Goal: Task Accomplishment & Management: Complete application form

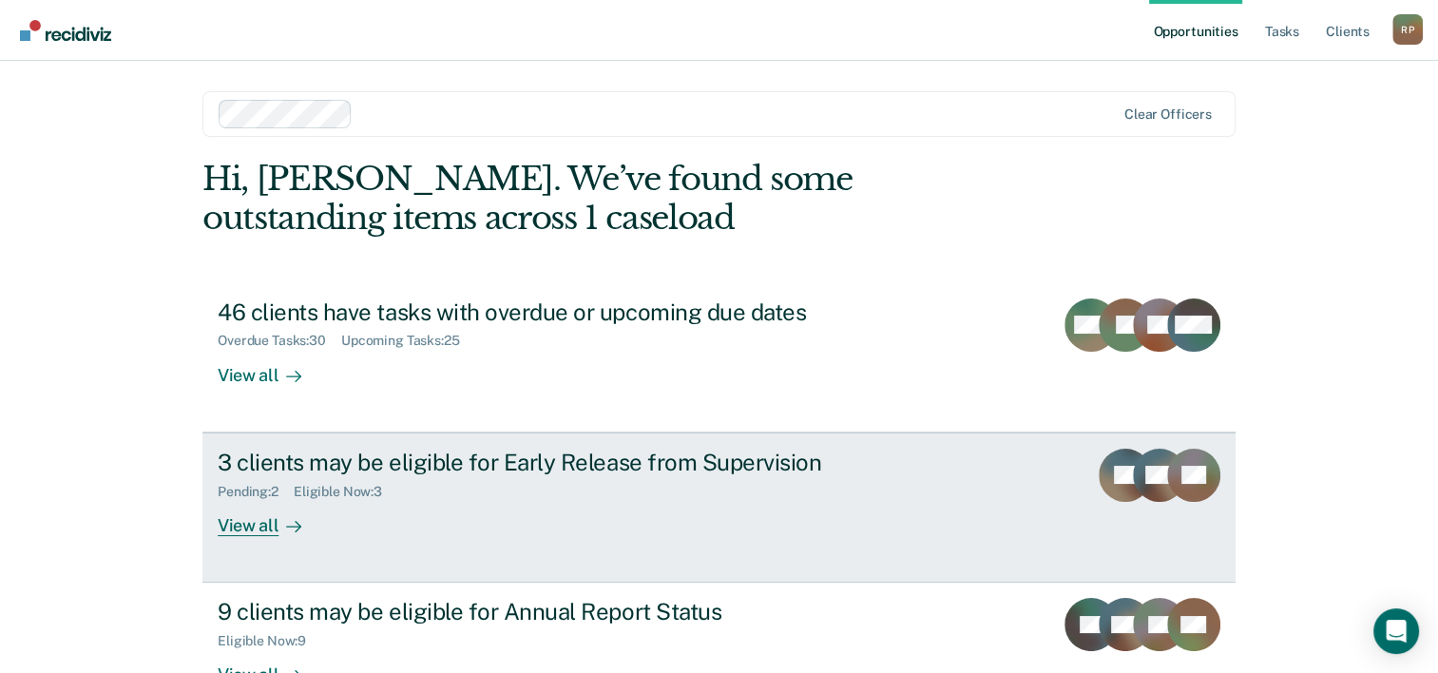
click at [359, 459] on div "3 clients may be eligible for Early Release from Supervision" at bounding box center [551, 463] width 667 height 28
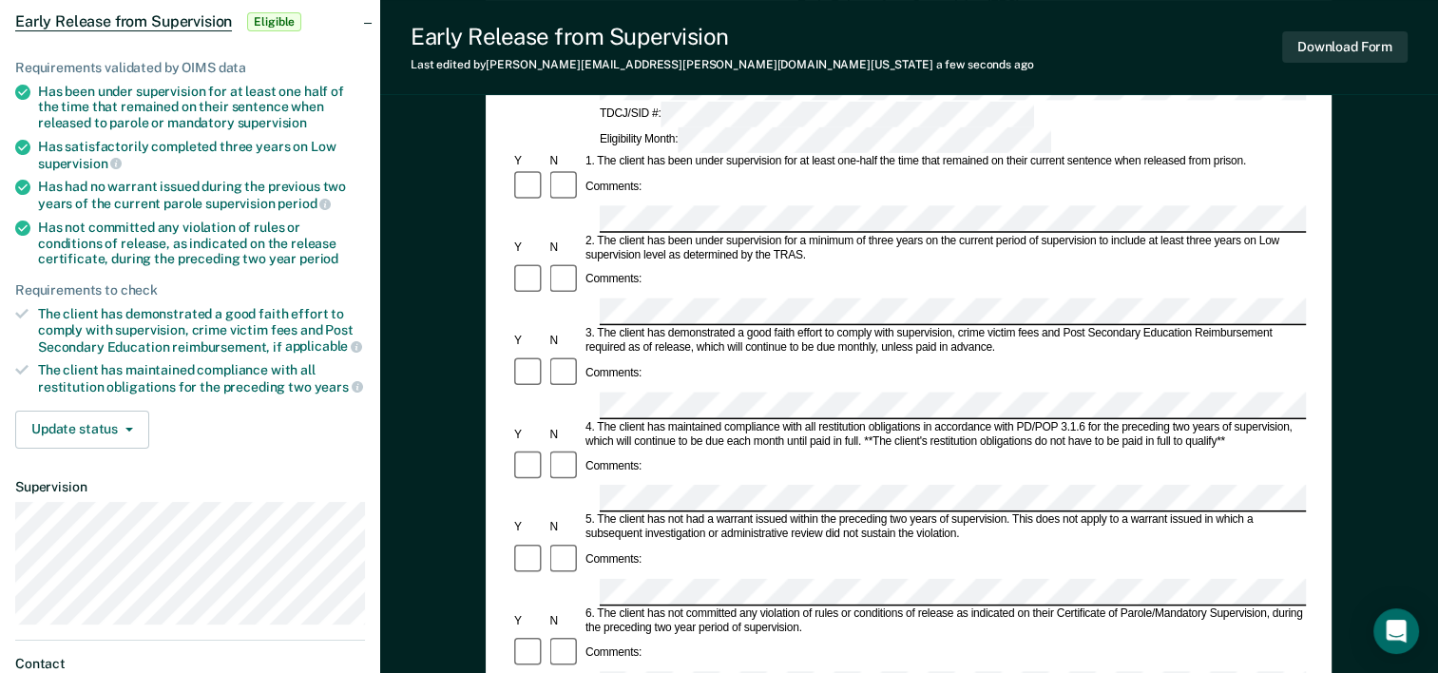
scroll to position [190, 0]
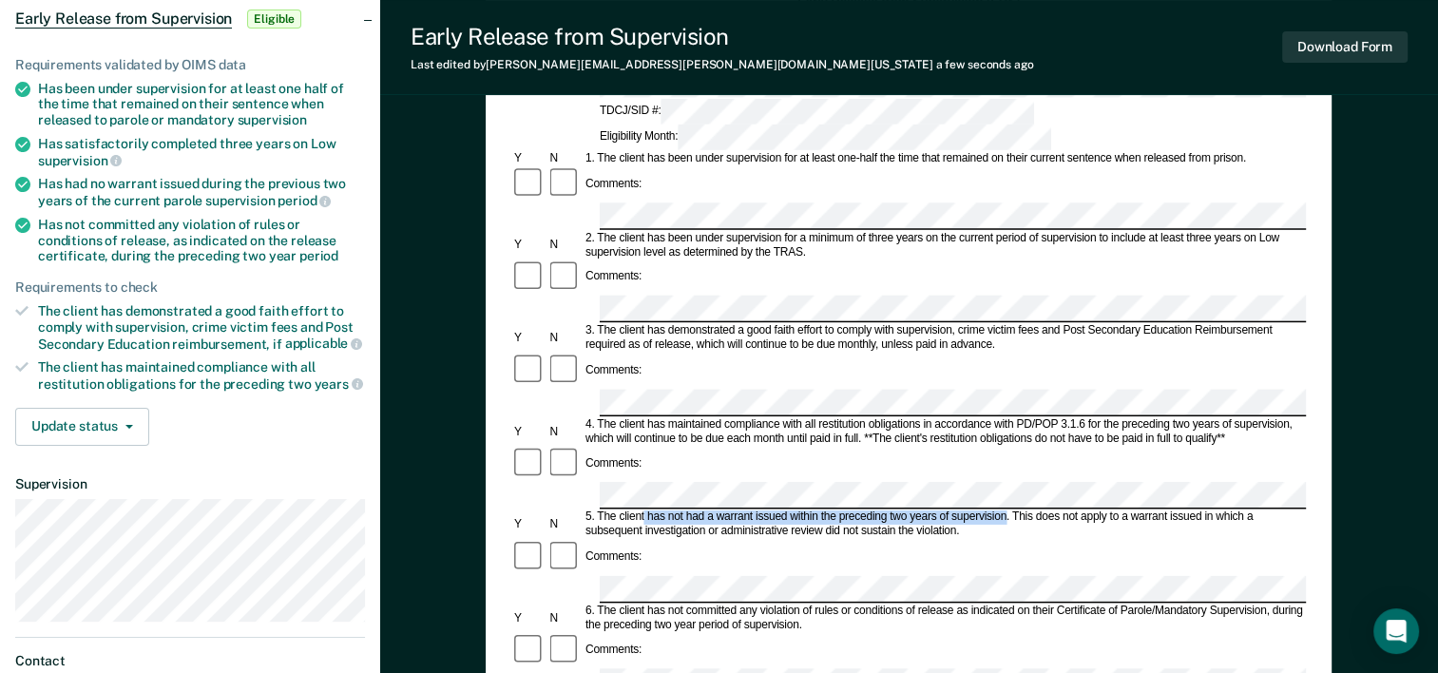
drag, startPoint x: 645, startPoint y: 380, endPoint x: 1005, endPoint y: 379, distance: 359.3
click at [1005, 510] on div "5. The client has not had a warrant issued within the preceding two years of su…" at bounding box center [944, 524] width 723 height 29
drag, startPoint x: 1005, startPoint y: 379, endPoint x: 992, endPoint y: 380, distance: 12.4
copy div "has not had a warrant issued within the preceding two years of supervision"
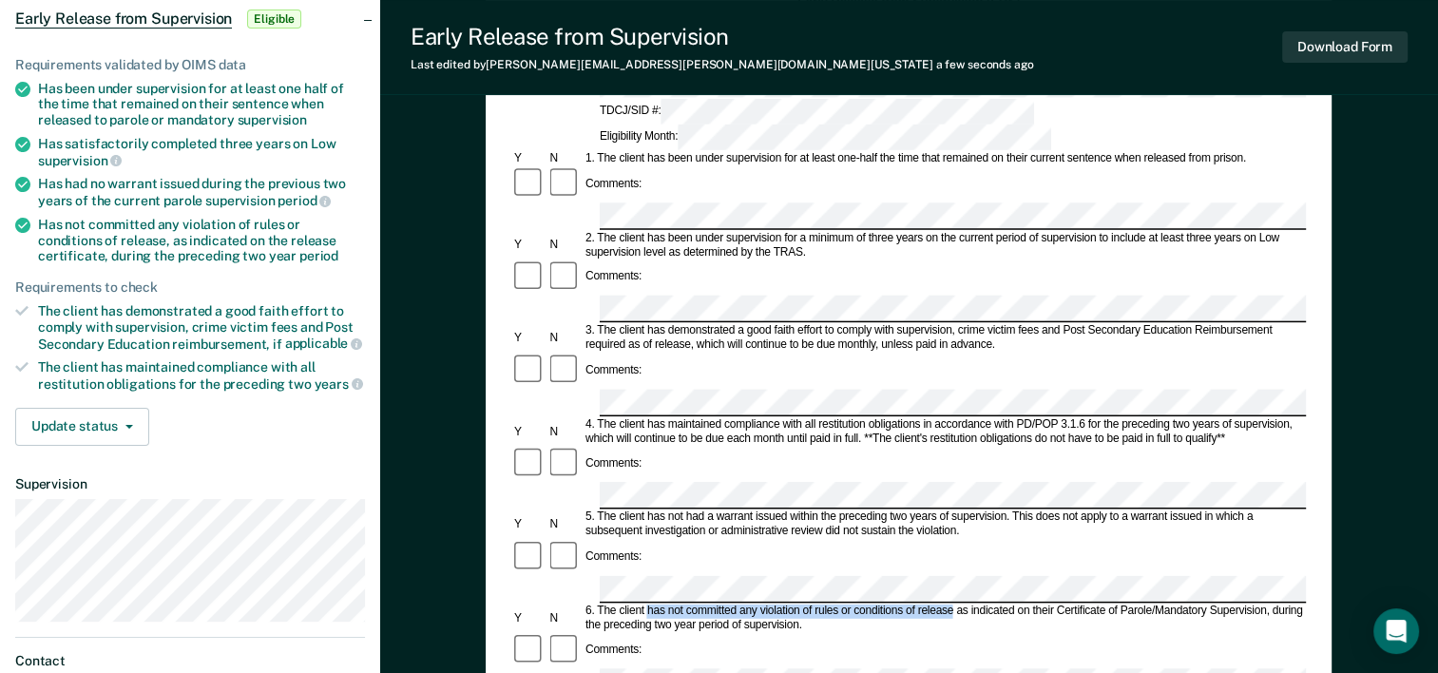
drag, startPoint x: 646, startPoint y: 455, endPoint x: 953, endPoint y: 460, distance: 307.0
click at [953, 604] on div "6. The client has not committed any violation of rules or conditions of release…" at bounding box center [944, 618] width 723 height 29
drag, startPoint x: 953, startPoint y: 460, endPoint x: 939, endPoint y: 454, distance: 15.4
copy div "has not committed any violation of rules or conditions of release"
drag, startPoint x: 604, startPoint y: 467, endPoint x: 797, endPoint y: 466, distance: 193.9
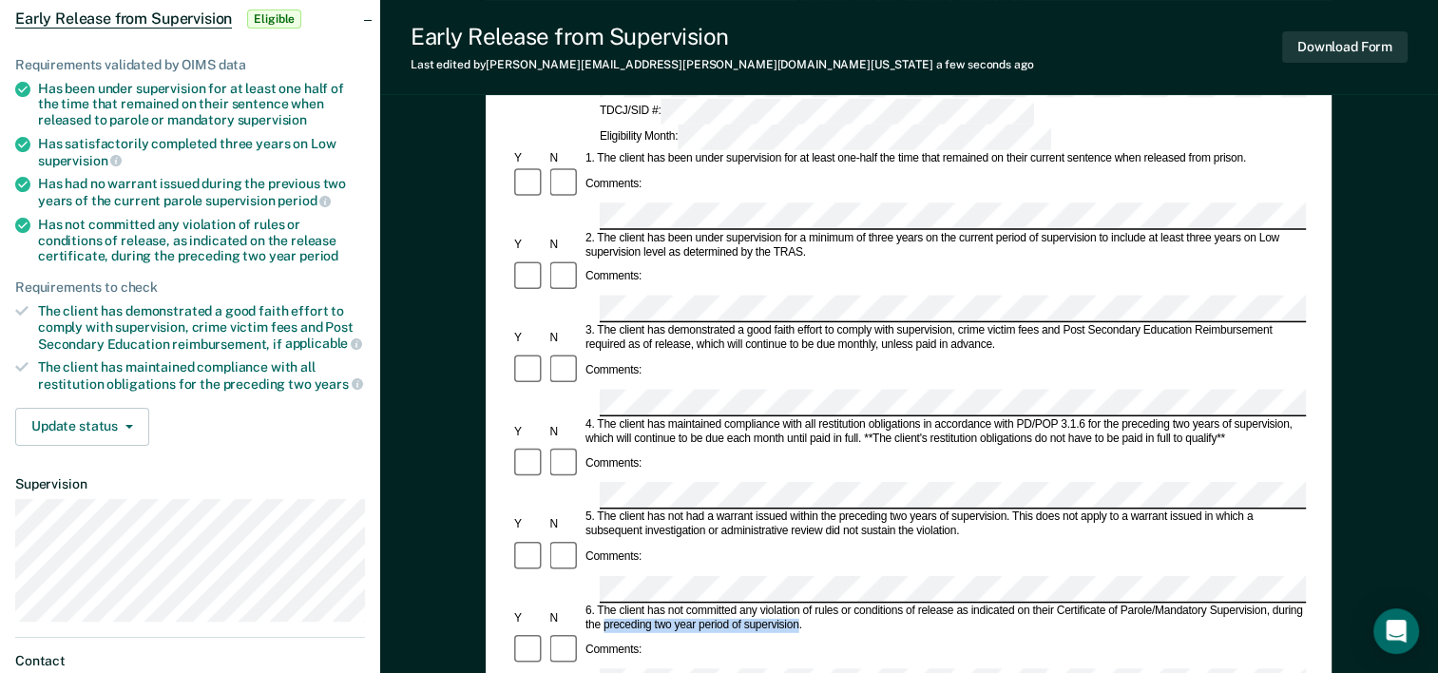
click at [797, 604] on div "6. The client has not committed any violation of rules or conditions of release…" at bounding box center [944, 618] width 723 height 29
drag, startPoint x: 797, startPoint y: 466, endPoint x: 788, endPoint y: 468, distance: 9.7
copy div "preceding two year period of supervision"
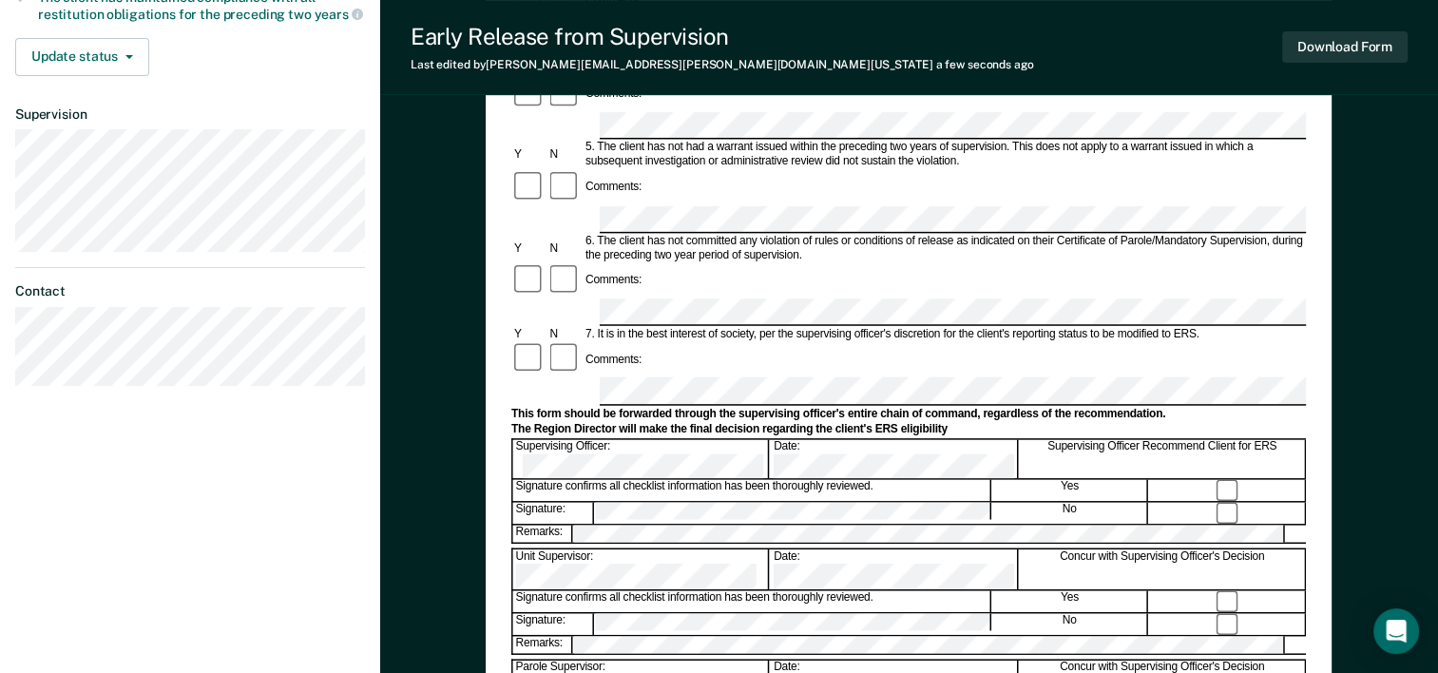
scroll to position [570, 0]
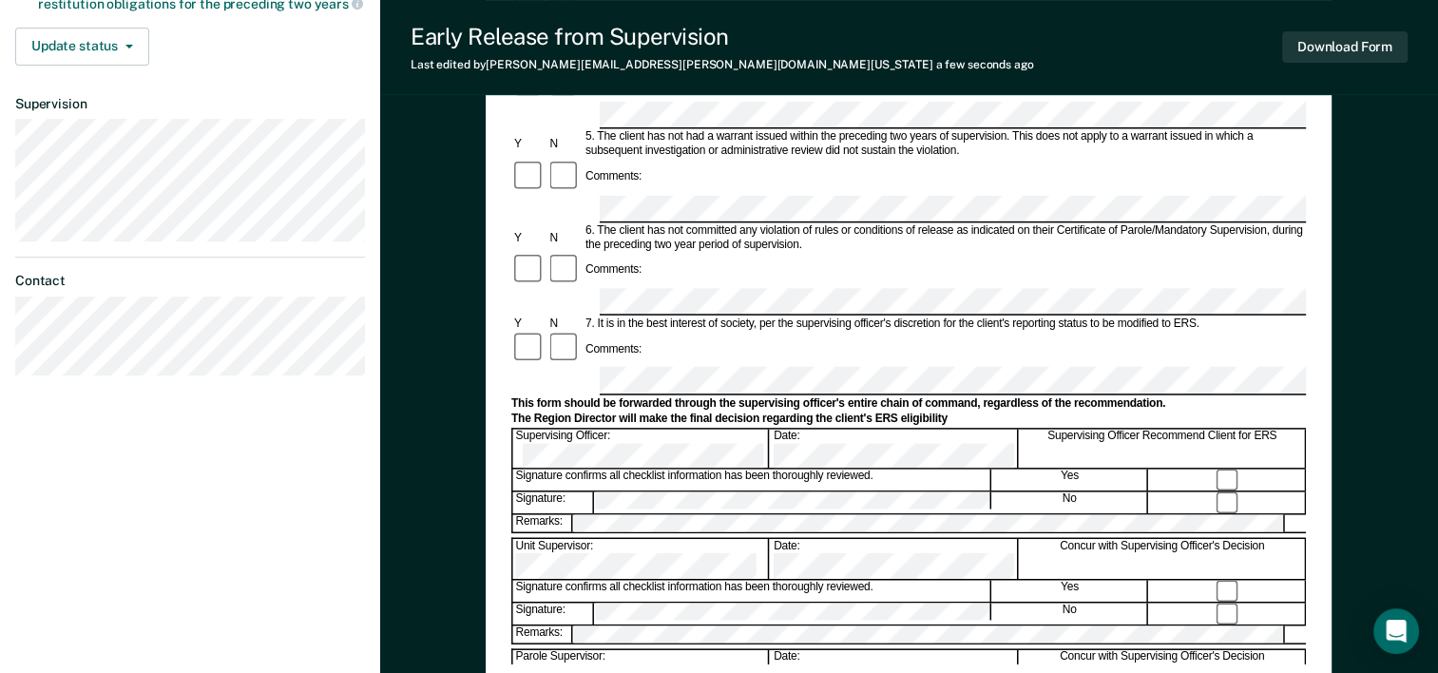
click at [106, 525] on div "[PERSON_NAME] R P Profile How it works Log Out Back BB Early Release from Super…" at bounding box center [190, 90] width 380 height 1321
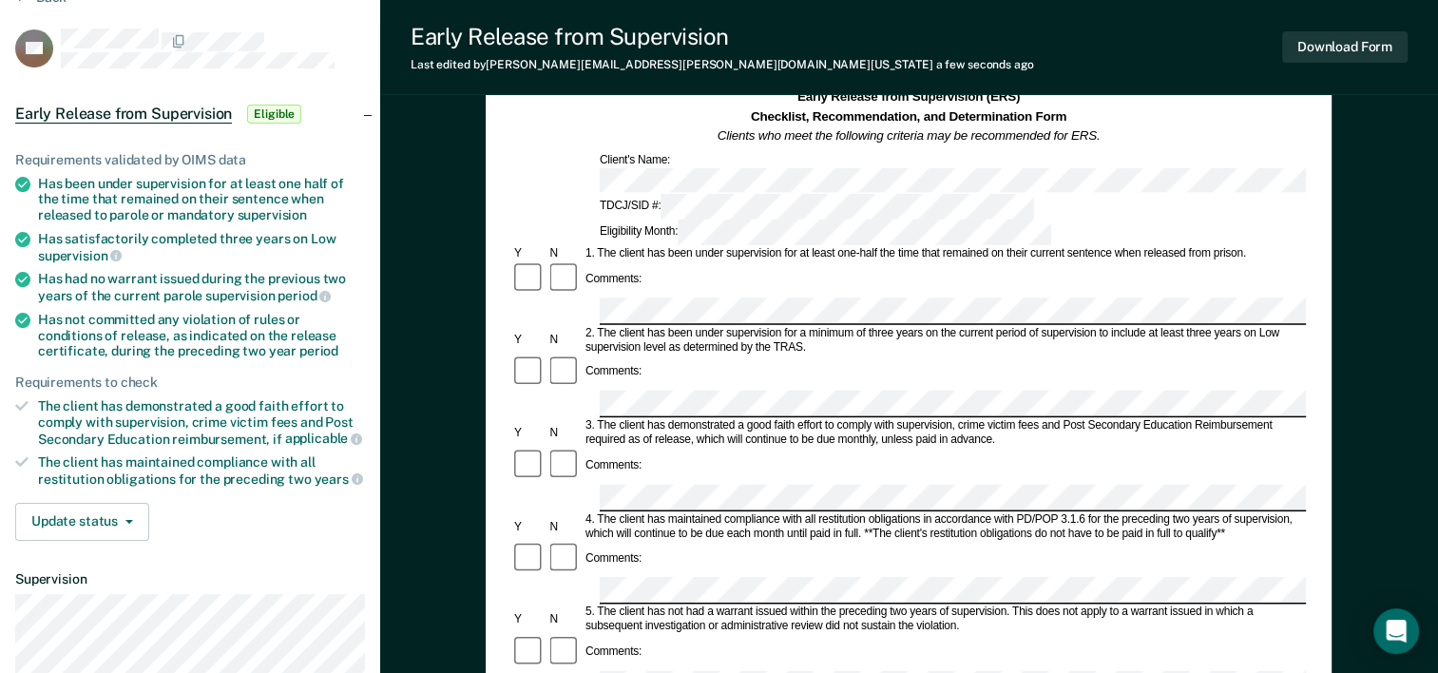
scroll to position [0, 0]
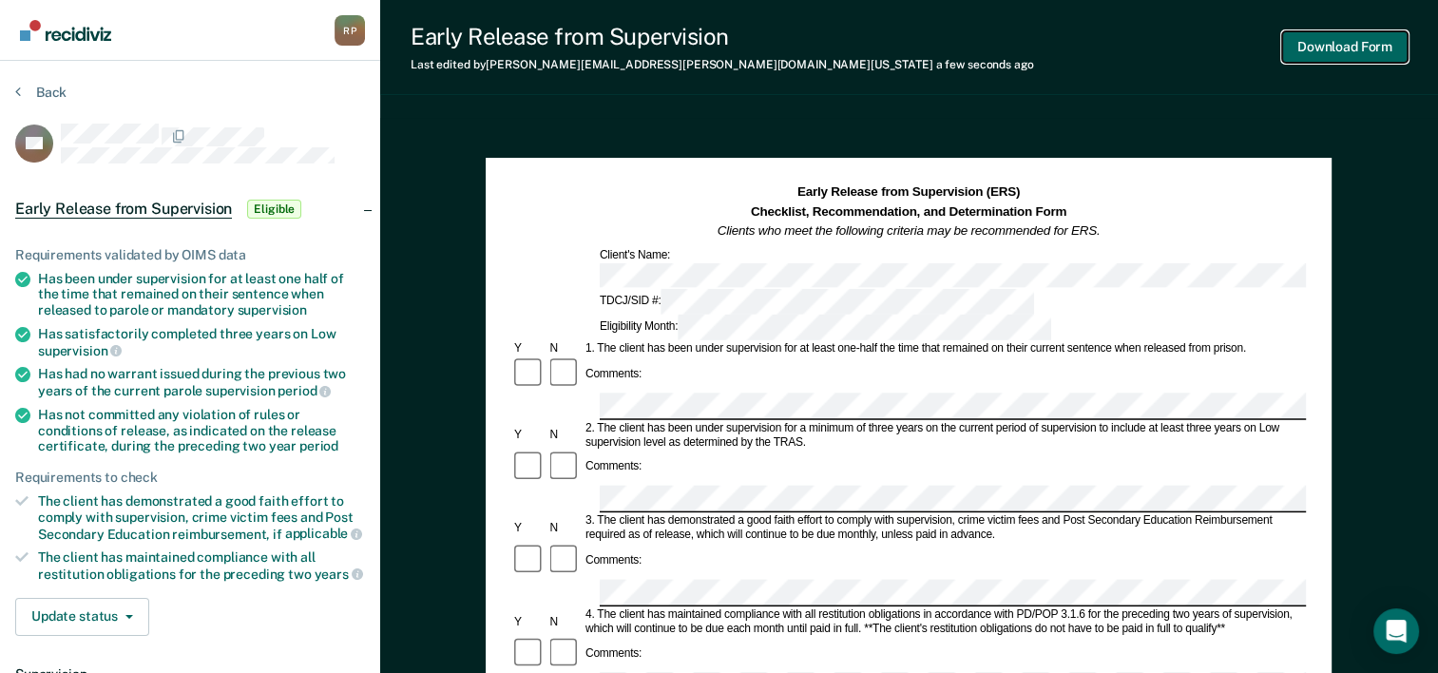
click at [1344, 53] on button "Download Form" at bounding box center [1344, 46] width 125 height 31
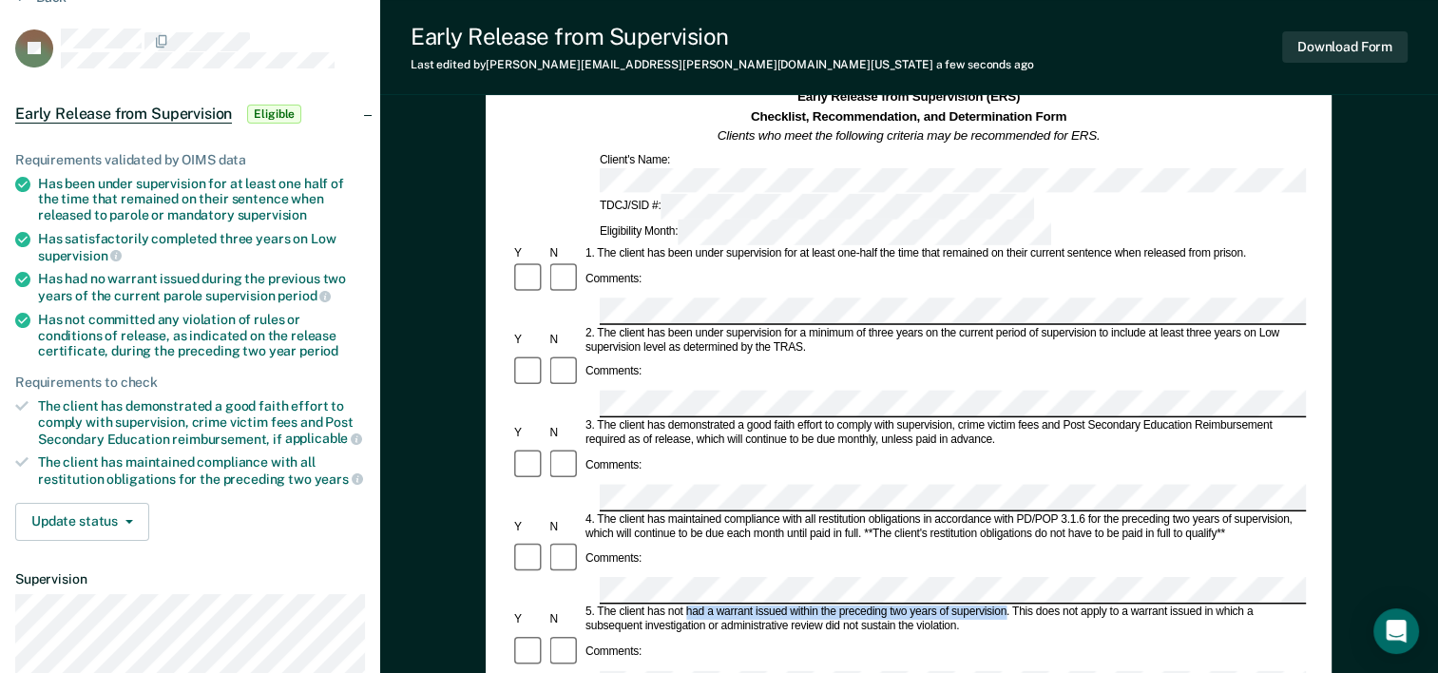
drag, startPoint x: 684, startPoint y: 472, endPoint x: 1004, endPoint y: 471, distance: 319.3
click at [1004, 605] on div "5. The client has not had a warrant issued within the preceding two years of su…" at bounding box center [944, 619] width 723 height 29
drag, startPoint x: 981, startPoint y: 469, endPoint x: 746, endPoint y: 502, distance: 237.1
click at [749, 634] on div "Comments:" at bounding box center [908, 652] width 795 height 36
drag, startPoint x: 684, startPoint y: 475, endPoint x: 1009, endPoint y: 472, distance: 325.1
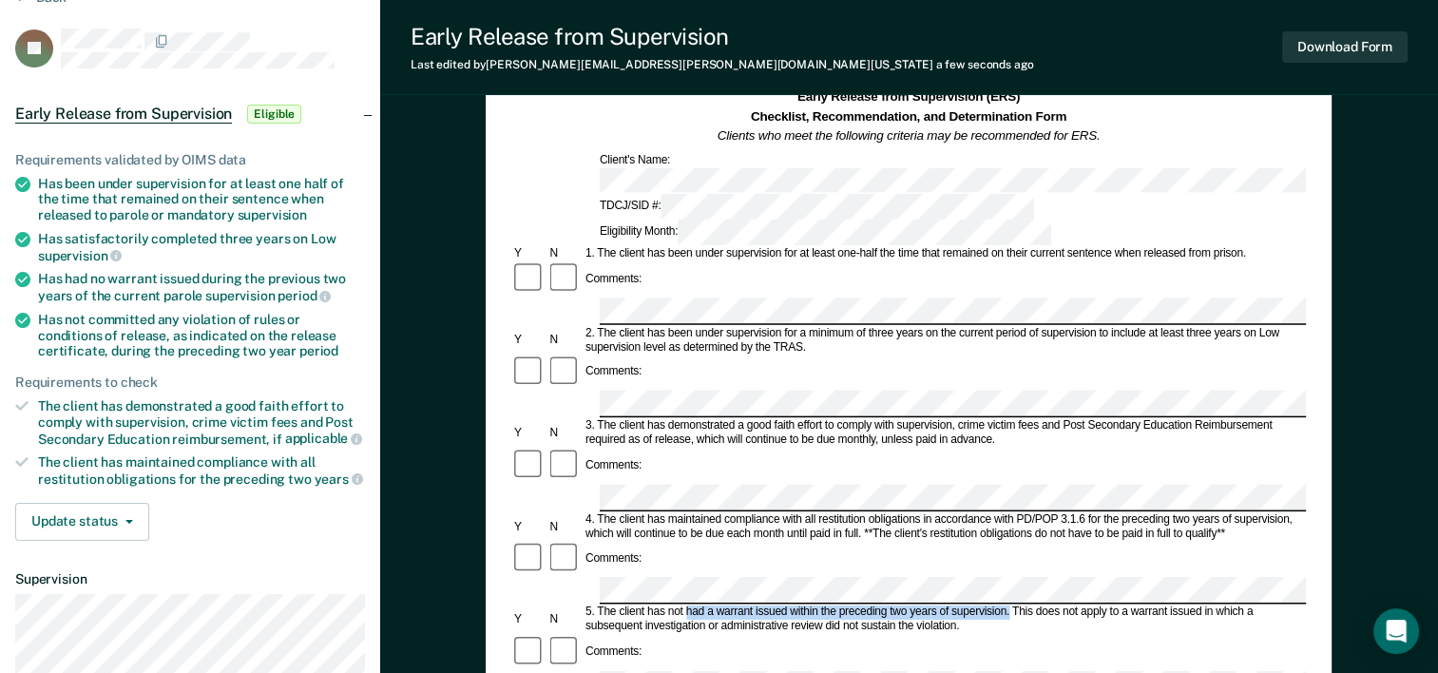
click at [1009, 605] on div "5. The client has not had a warrant issued within the preceding two years of su…" at bounding box center [944, 619] width 723 height 29
drag, startPoint x: 1009, startPoint y: 472, endPoint x: 984, endPoint y: 475, distance: 25.8
copy div "had a warrant issued within the preceding two years of supervision."
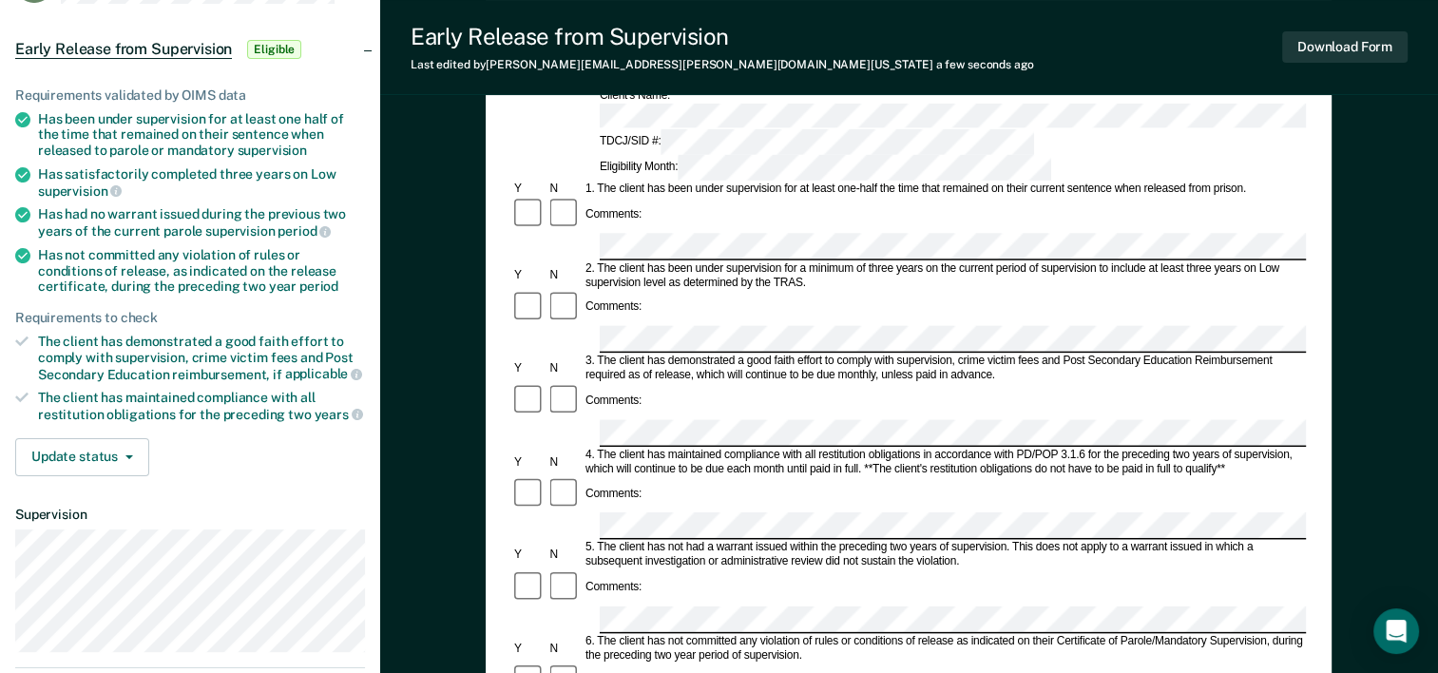
scroll to position [285, 0]
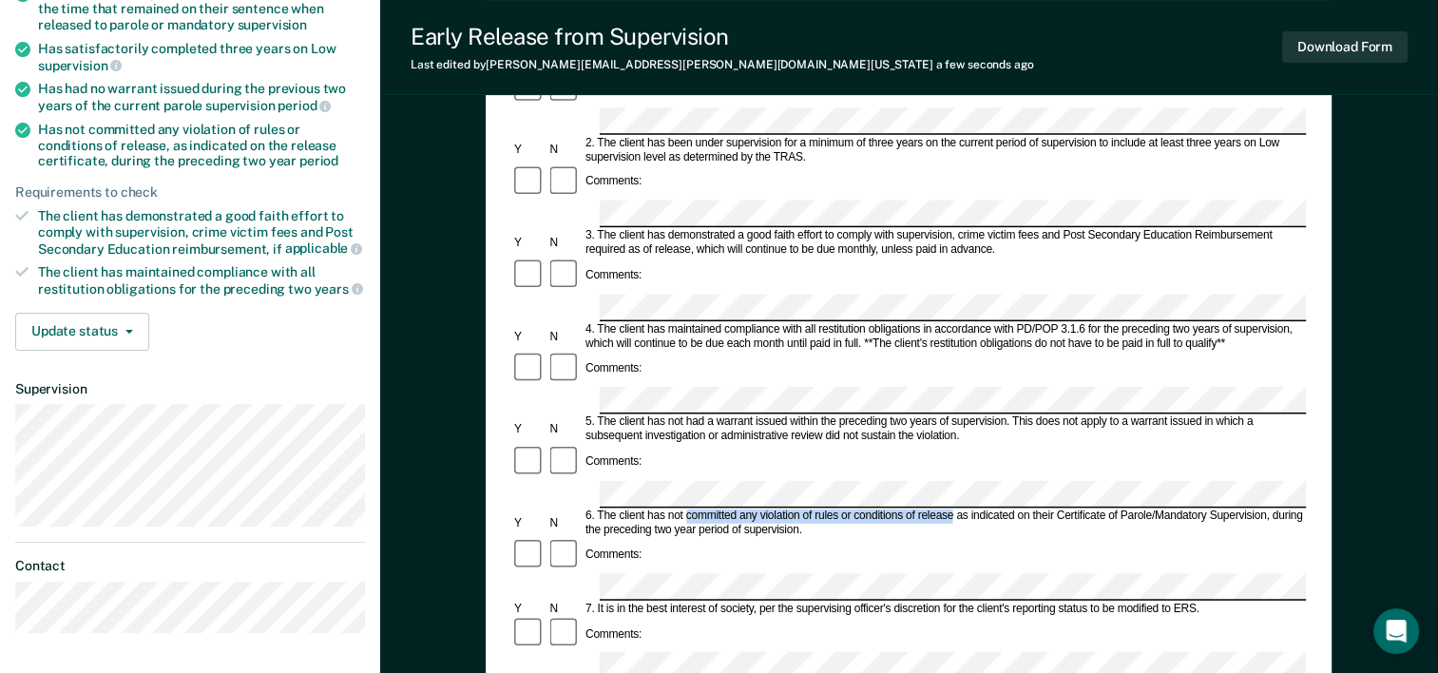
drag, startPoint x: 685, startPoint y: 357, endPoint x: 954, endPoint y: 363, distance: 269.0
click at [954, 508] on div "6. The client has not committed any violation of rules or conditions of release…" at bounding box center [944, 522] width 723 height 29
drag, startPoint x: 954, startPoint y: 363, endPoint x: 936, endPoint y: 361, distance: 18.2
copy div "committed any violation of rules or conditions of release"
drag, startPoint x: 1274, startPoint y: 359, endPoint x: 1280, endPoint y: 371, distance: 13.2
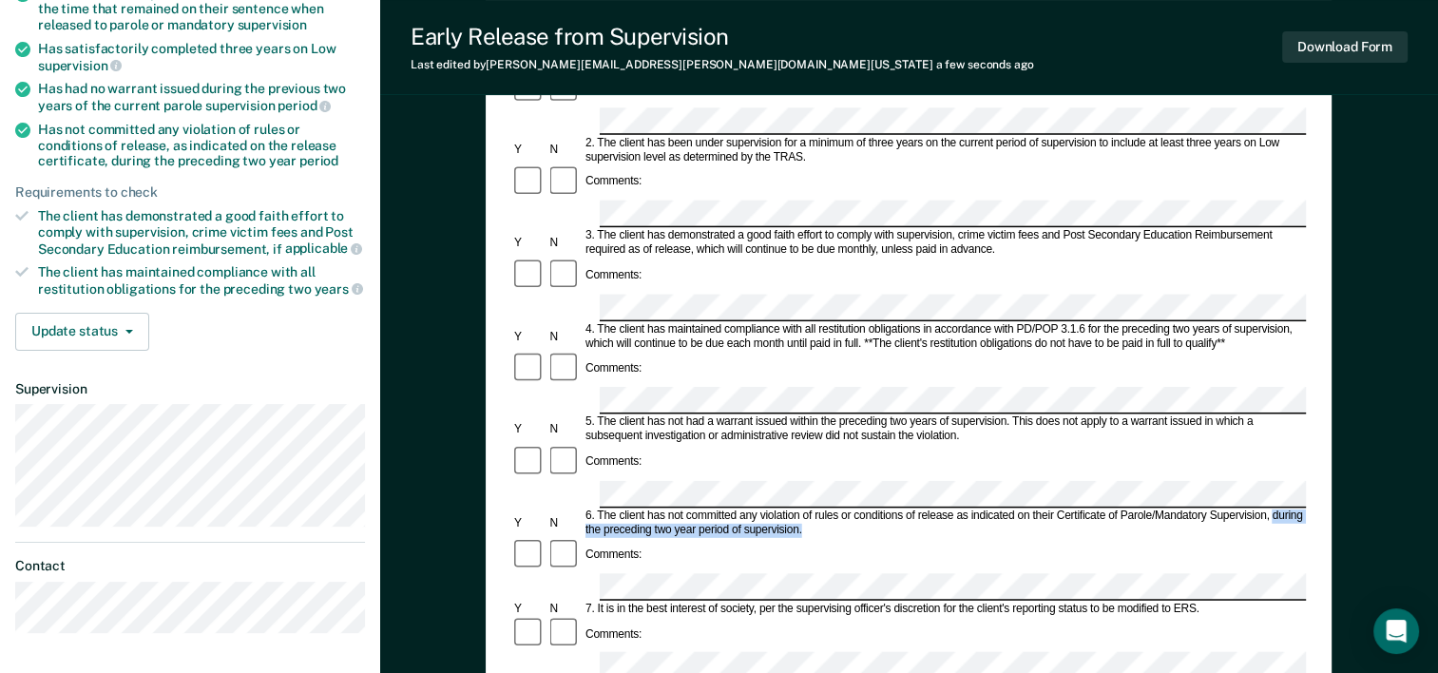
click at [1280, 508] on div "6. The client has not committed any violation of rules or conditions of release…" at bounding box center [944, 522] width 723 height 29
copy div "during the preceding two year period of supervision."
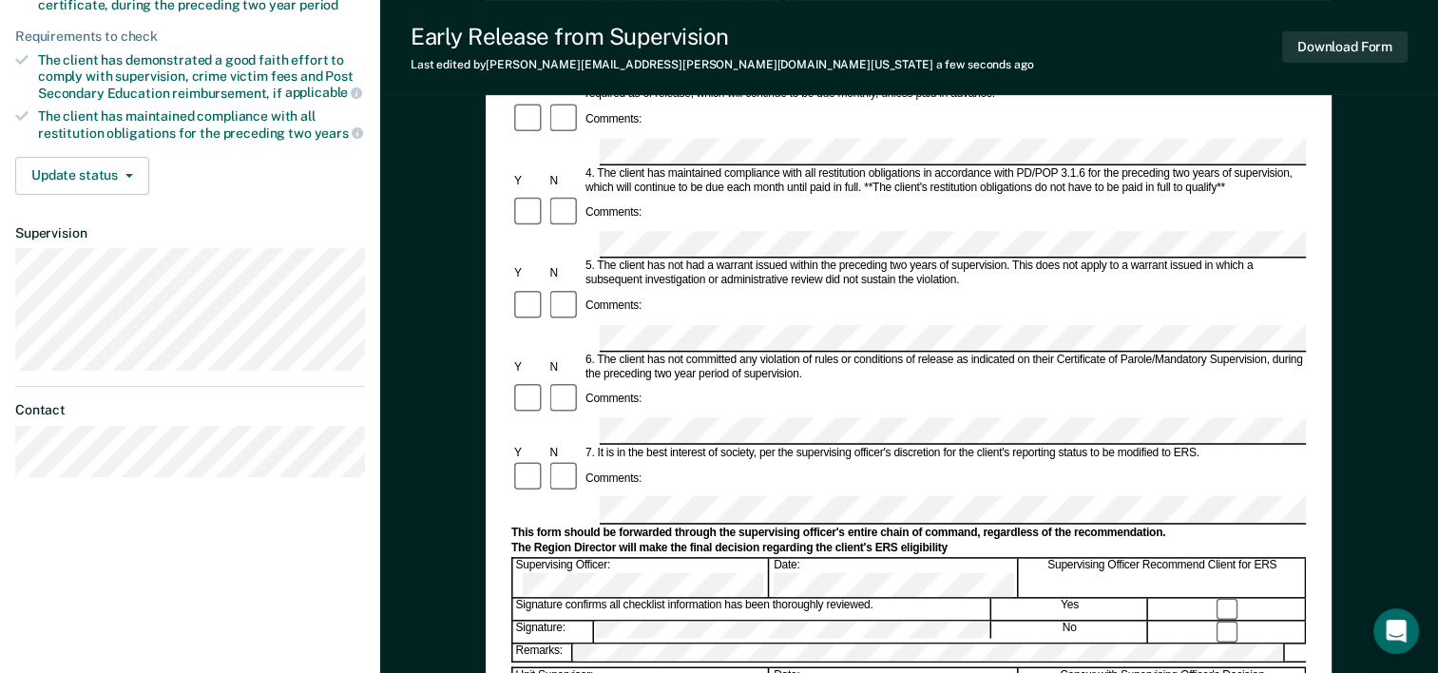
scroll to position [475, 0]
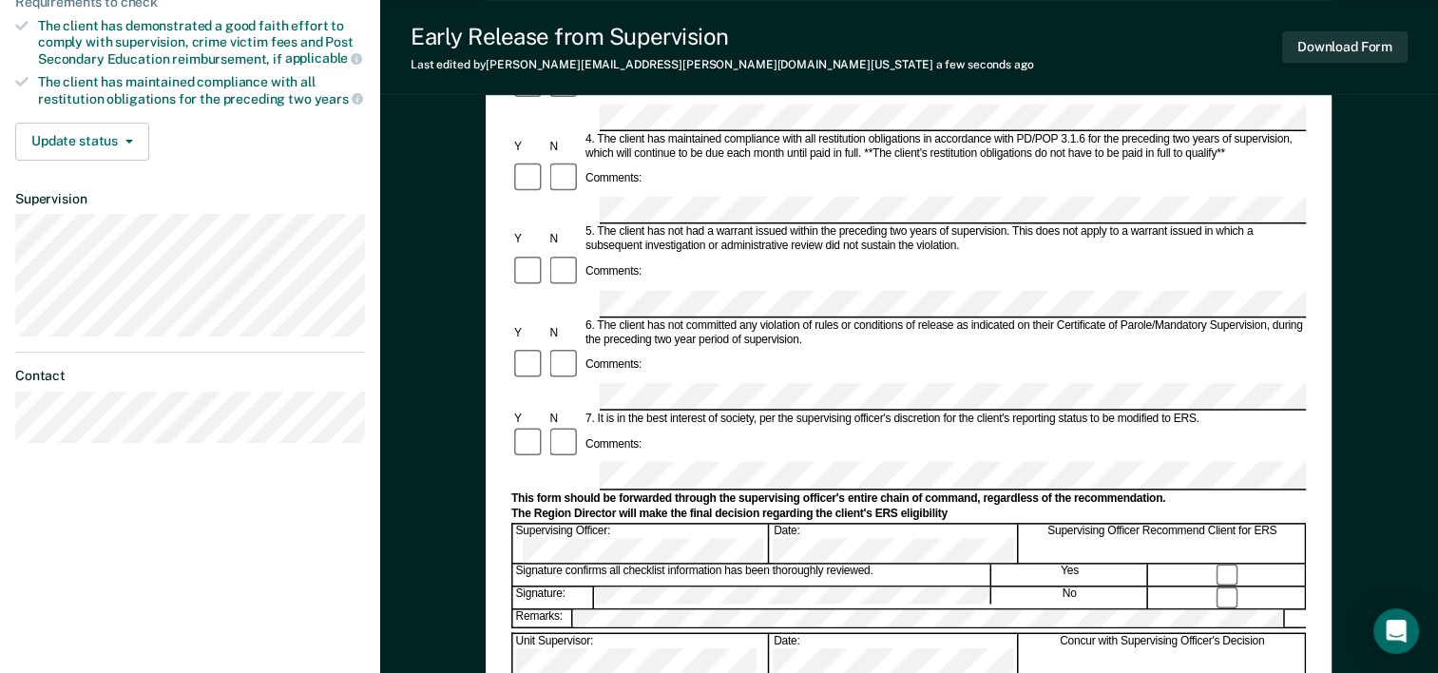
click at [160, 623] on div "[PERSON_NAME] R P Profile How it works Log Out Back JP Early Release from Super…" at bounding box center [190, 185] width 380 height 1321
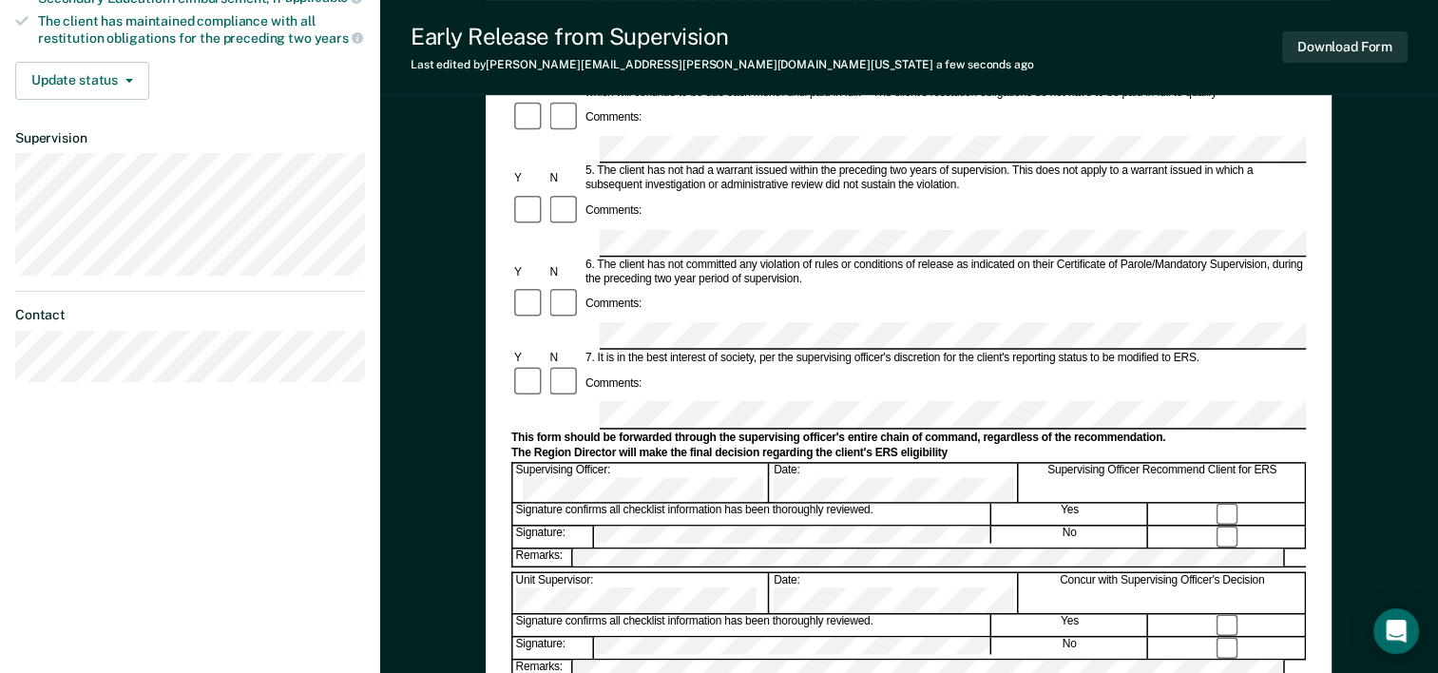
scroll to position [570, 0]
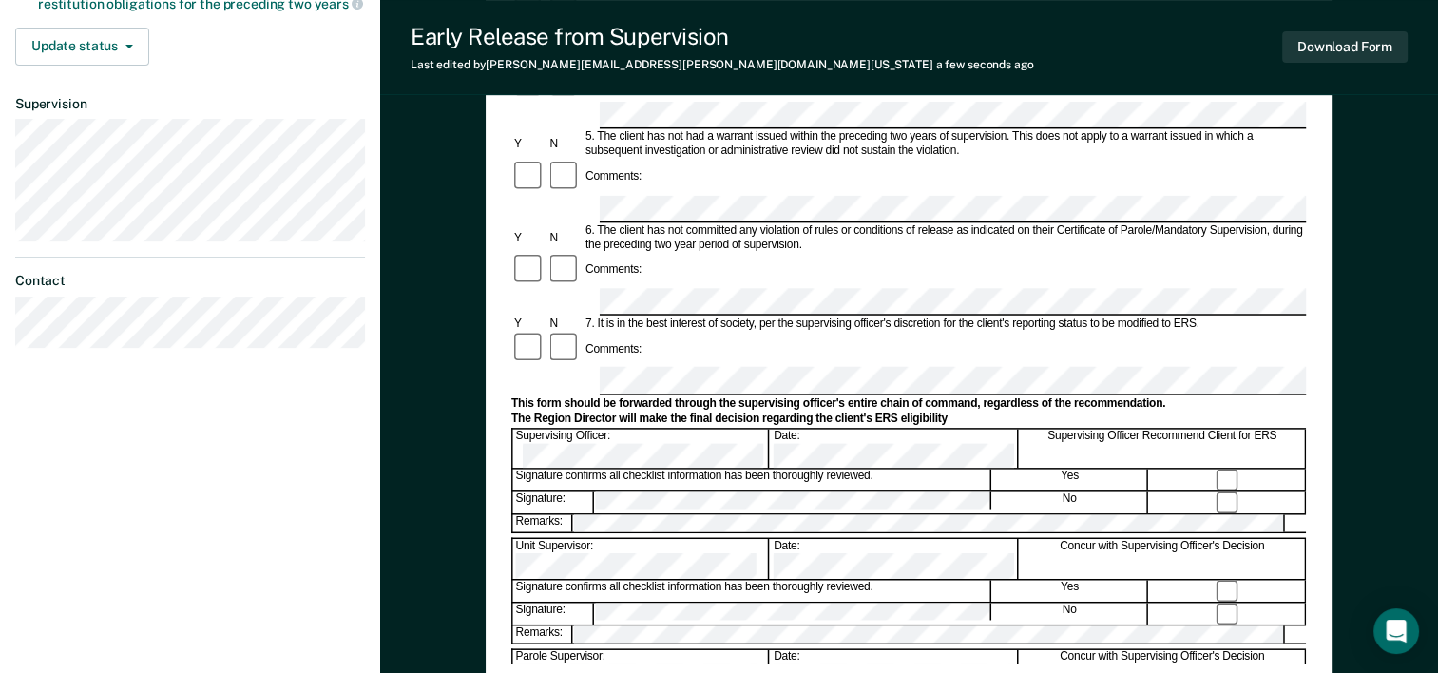
click at [178, 566] on div "[PERSON_NAME] R P Profile How it works Log Out Back JP Early Release from Super…" at bounding box center [190, 90] width 380 height 1321
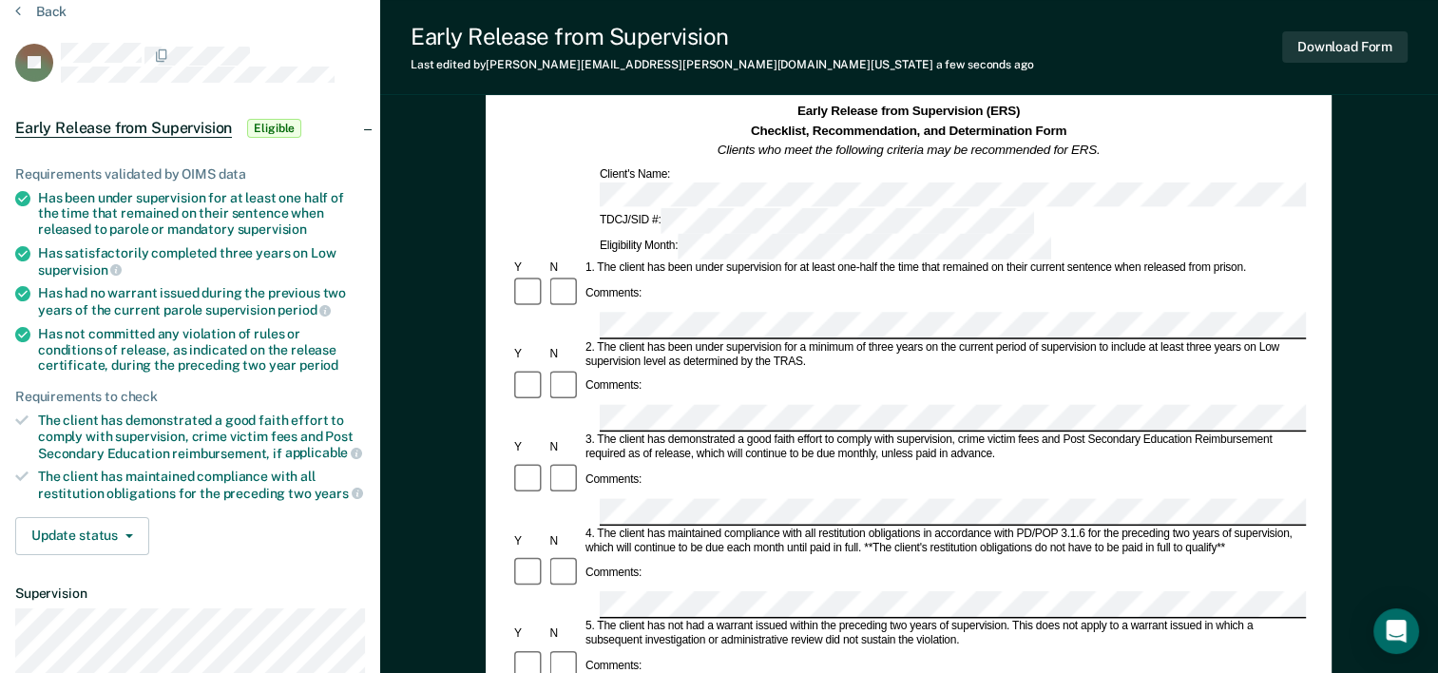
scroll to position [0, 0]
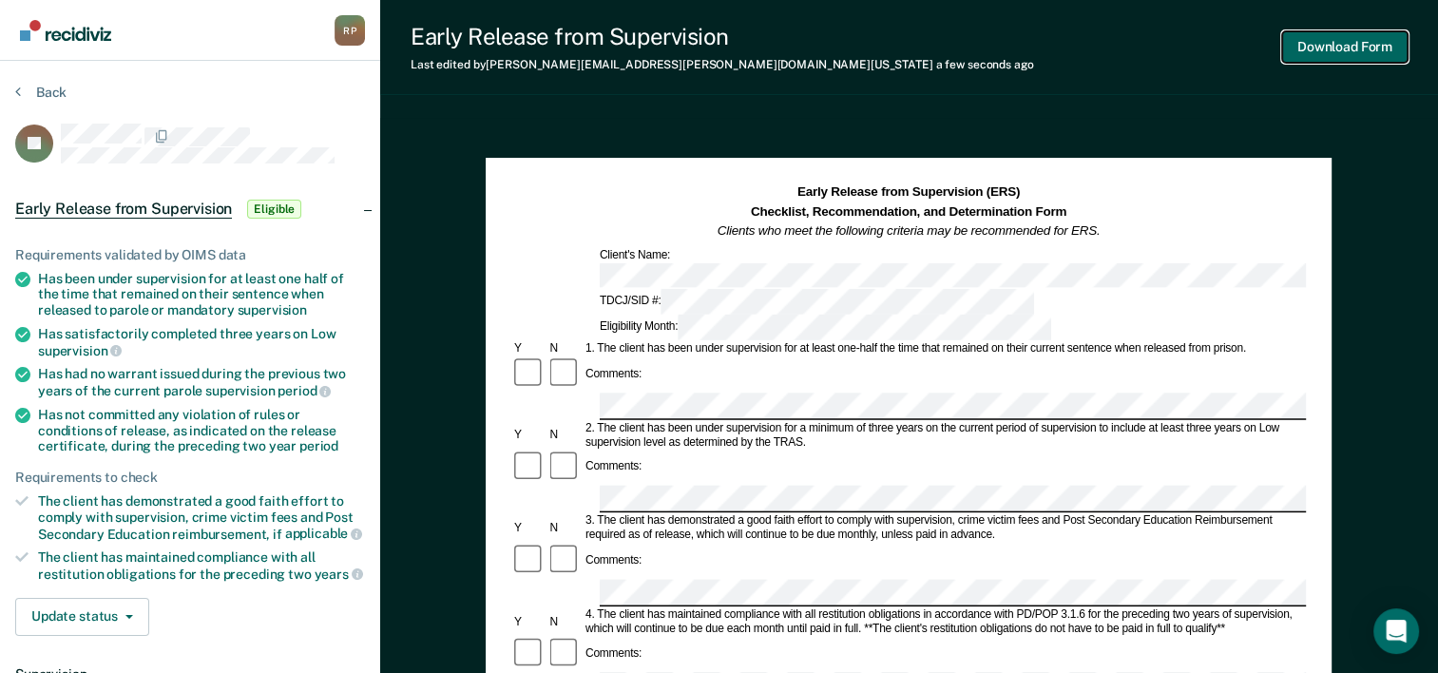
click at [1314, 58] on button "Download Form" at bounding box center [1344, 46] width 125 height 31
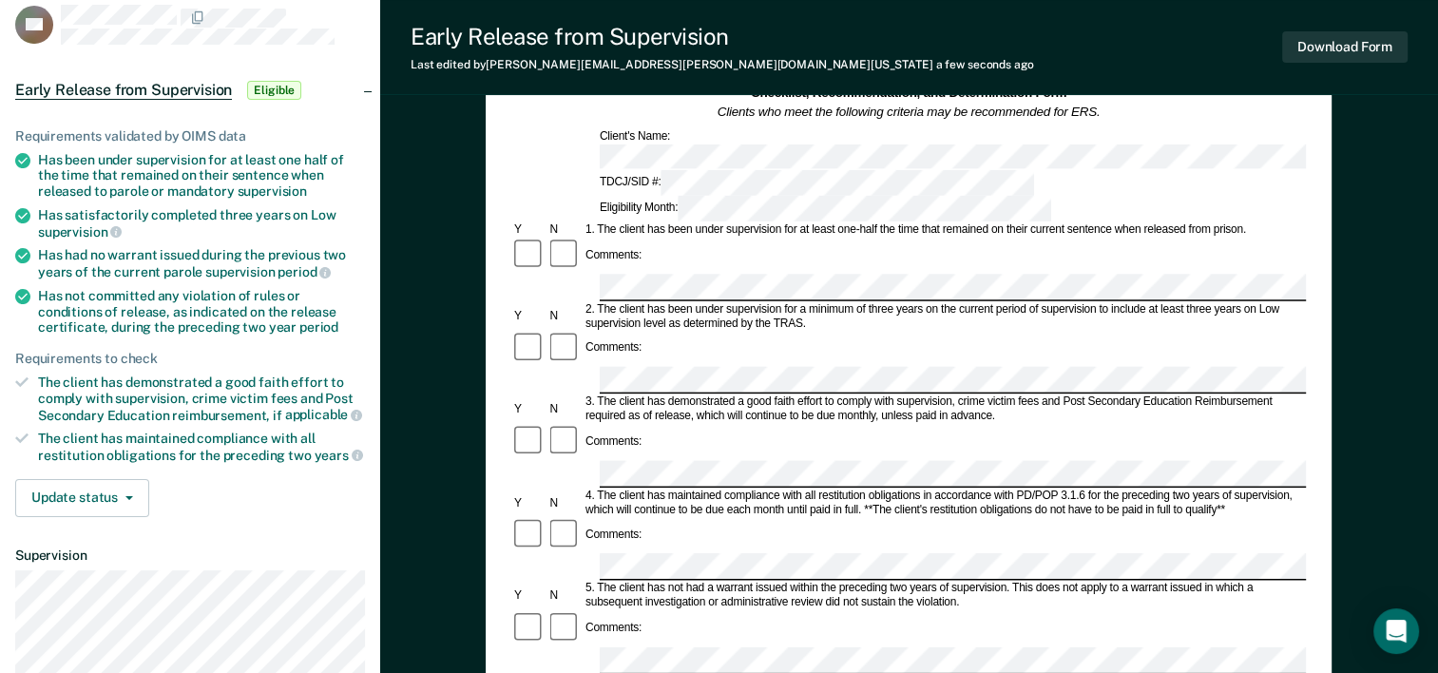
scroll to position [190, 0]
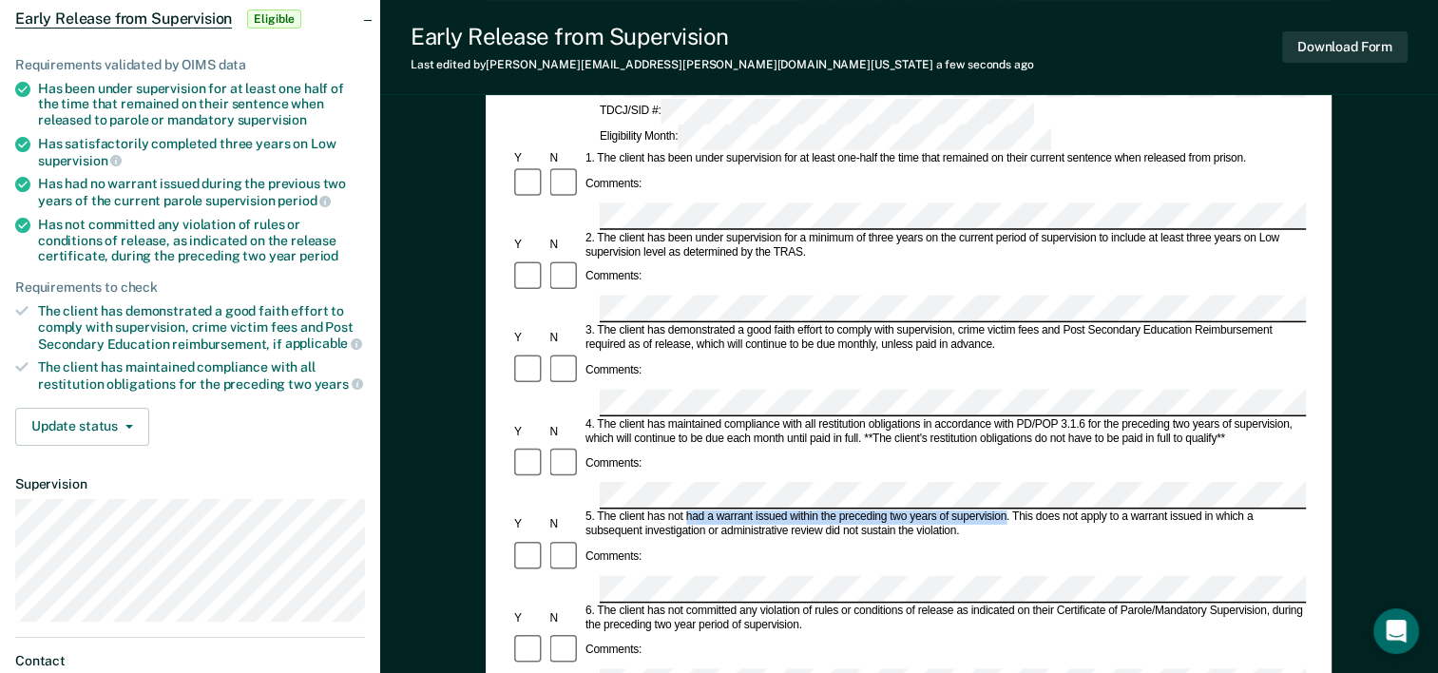
drag, startPoint x: 684, startPoint y: 377, endPoint x: 1005, endPoint y: 386, distance: 320.4
click at [1005, 510] on div "5. The client has not had a warrant issued within the preceding two years of su…" at bounding box center [944, 524] width 723 height 29
drag, startPoint x: 1005, startPoint y: 386, endPoint x: 987, endPoint y: 382, distance: 18.5
copy div "had a warrant issued within the preceding two years of supervision"
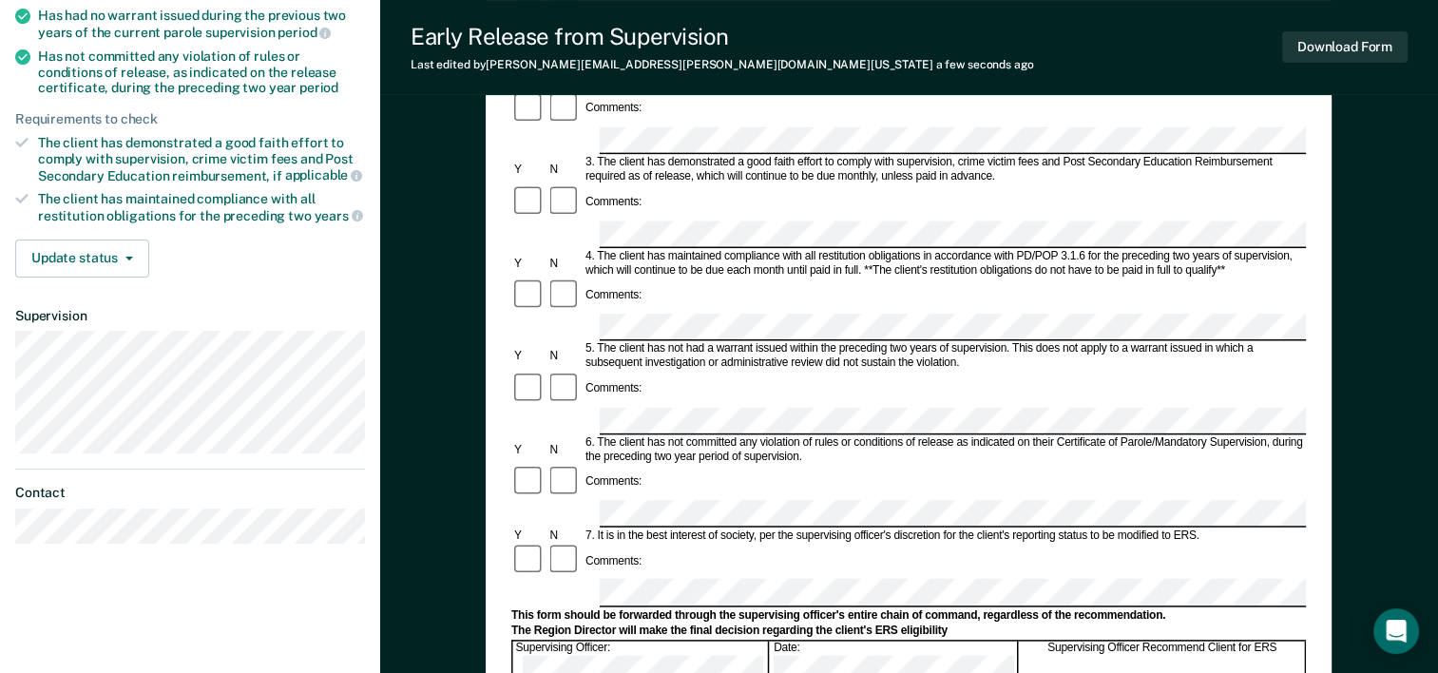
scroll to position [380, 0]
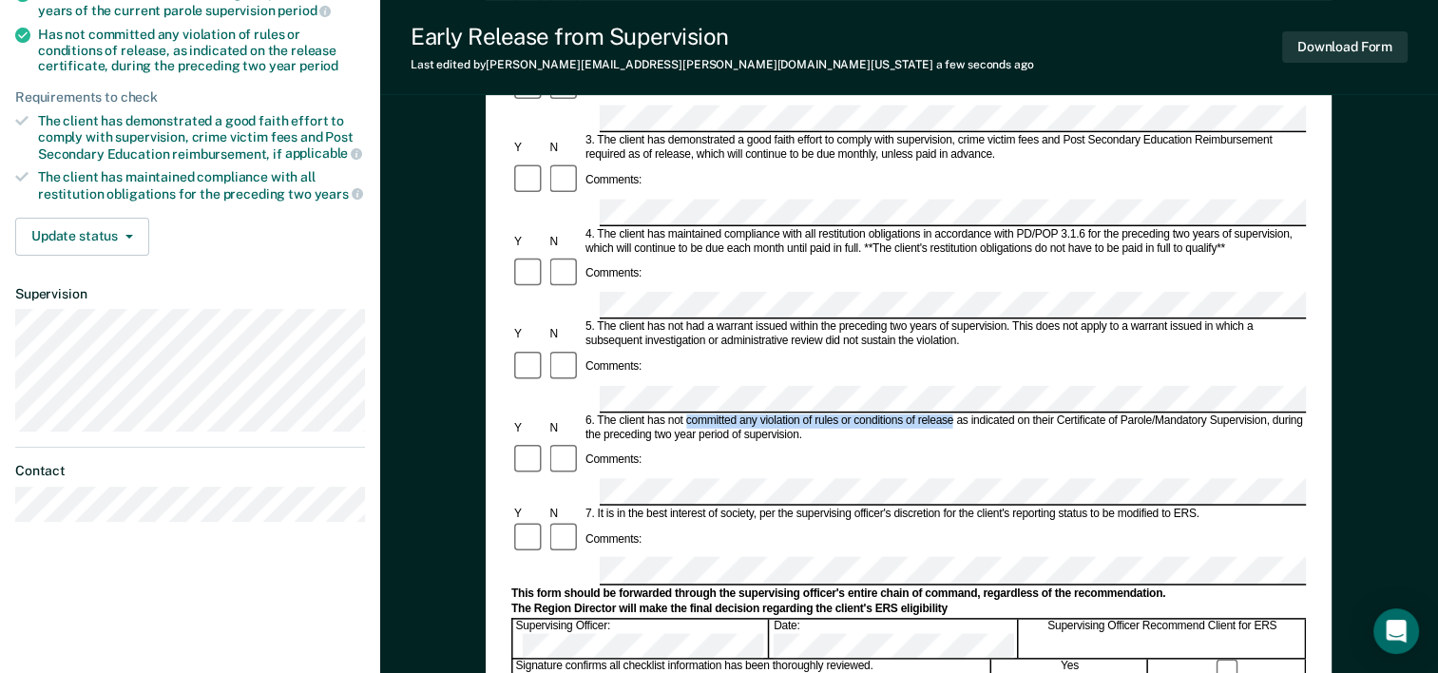
drag, startPoint x: 686, startPoint y: 262, endPoint x: 954, endPoint y: 271, distance: 268.2
click at [954, 413] on div "6. The client has not committed any violation of rules or conditions of release…" at bounding box center [944, 427] width 723 height 29
drag, startPoint x: 954, startPoint y: 271, endPoint x: 936, endPoint y: 264, distance: 19.2
copy div "committed any violation of rules or conditions of release"
drag, startPoint x: 1272, startPoint y: 267, endPoint x: 1281, endPoint y: 274, distance: 11.6
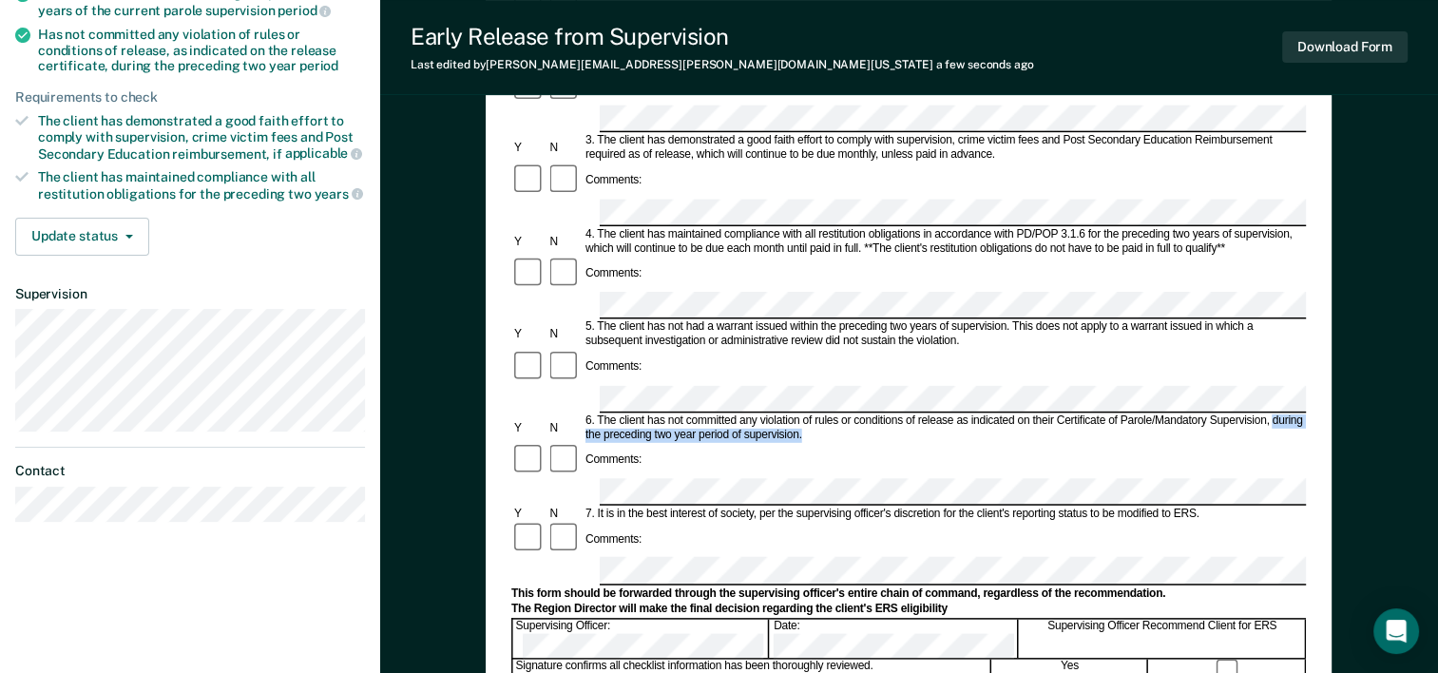
click at [1281, 413] on div "6. The client has not committed any violation of rules or conditions of release…" at bounding box center [944, 427] width 723 height 29
copy div "during the preceding two year period of supervision."
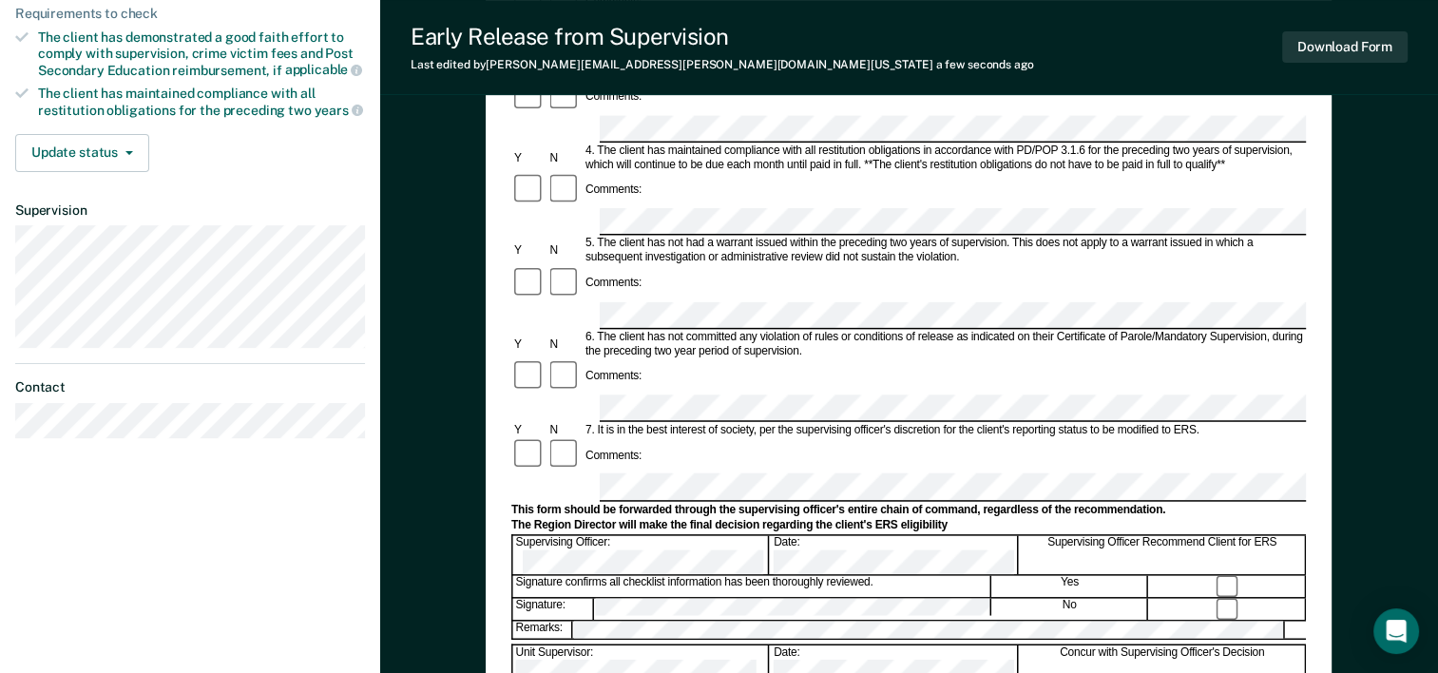
scroll to position [475, 0]
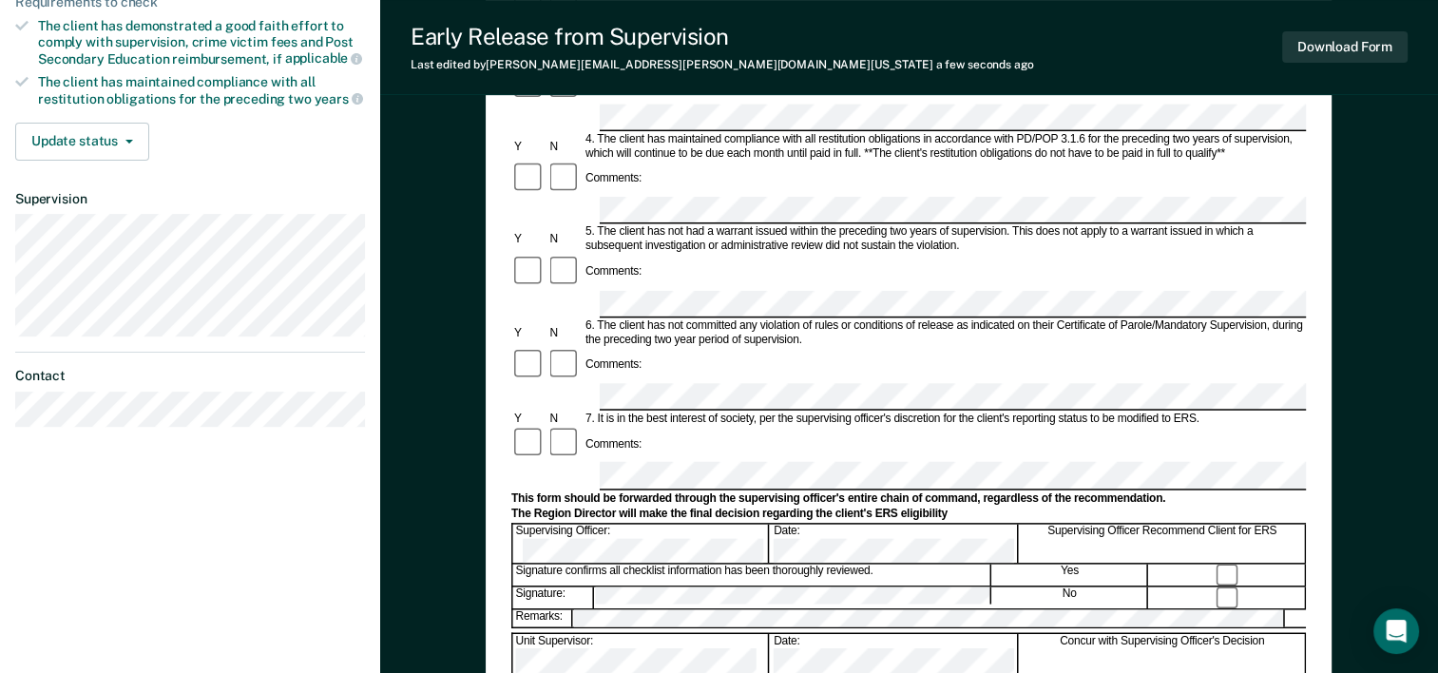
click at [176, 609] on div "[PERSON_NAME] R P Profile How it works Log Out Back TD Early Release from Super…" at bounding box center [190, 185] width 380 height 1321
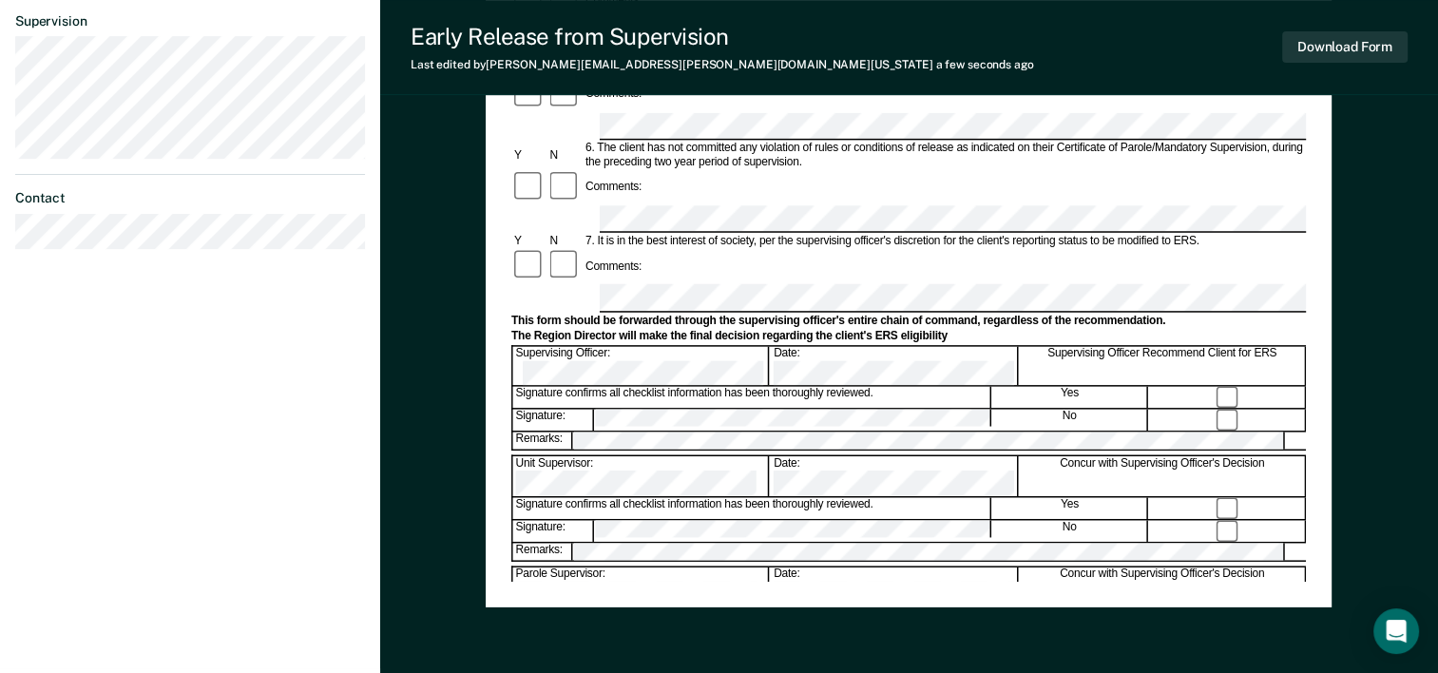
scroll to position [665, 0]
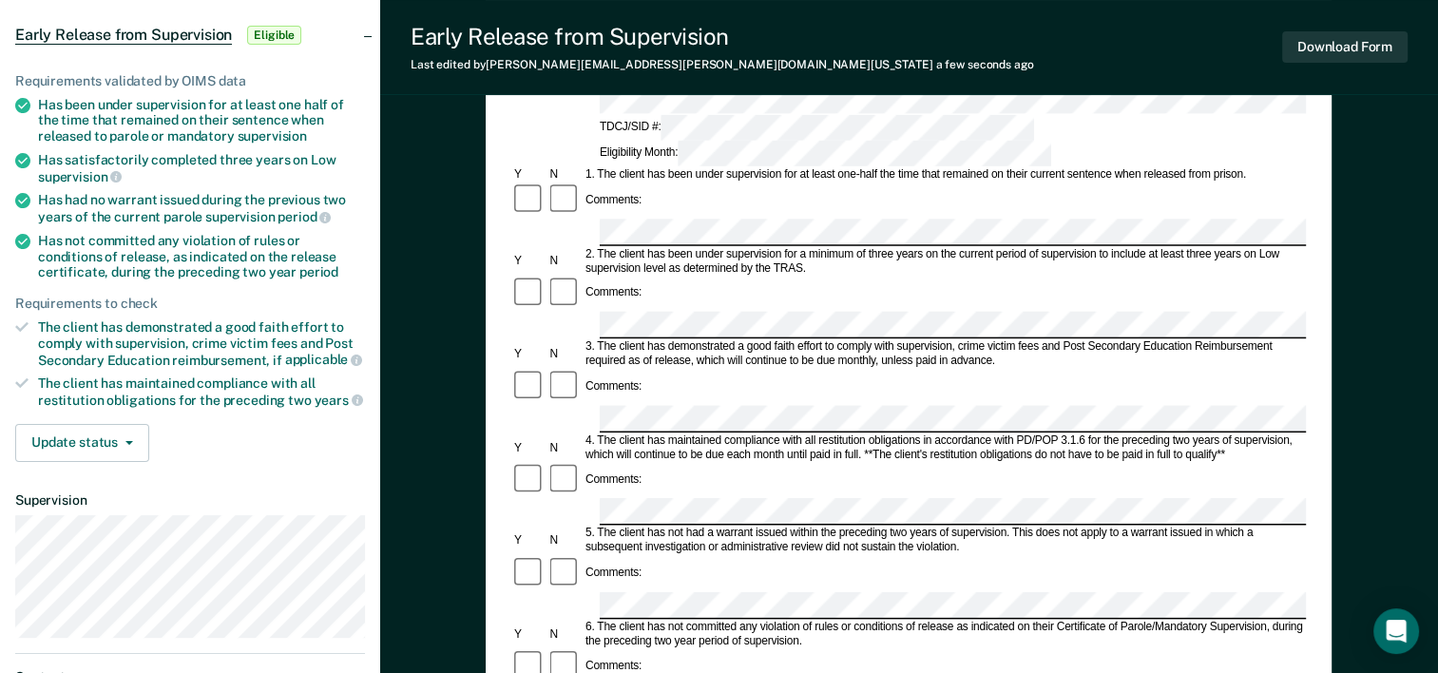
scroll to position [0, 0]
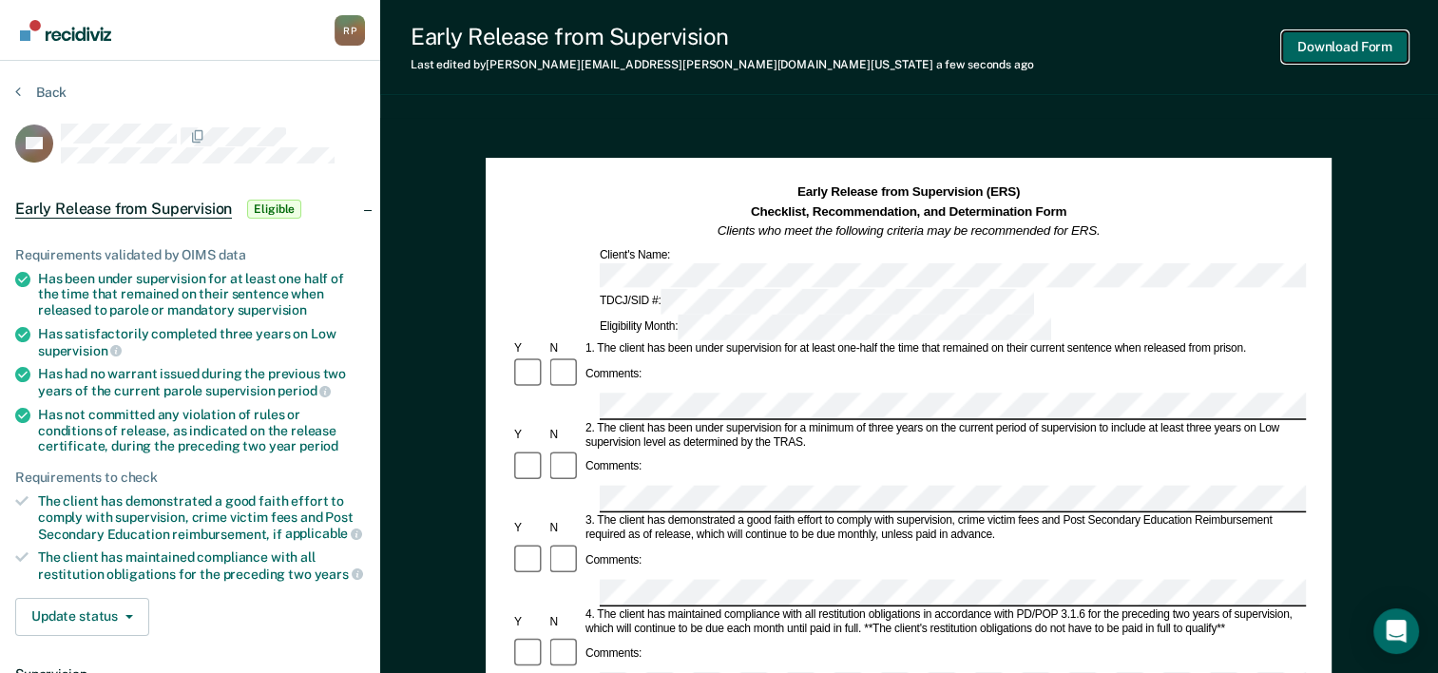
click at [1372, 45] on button "Download Form" at bounding box center [1344, 46] width 125 height 31
